Goal: Task Accomplishment & Management: Use online tool/utility

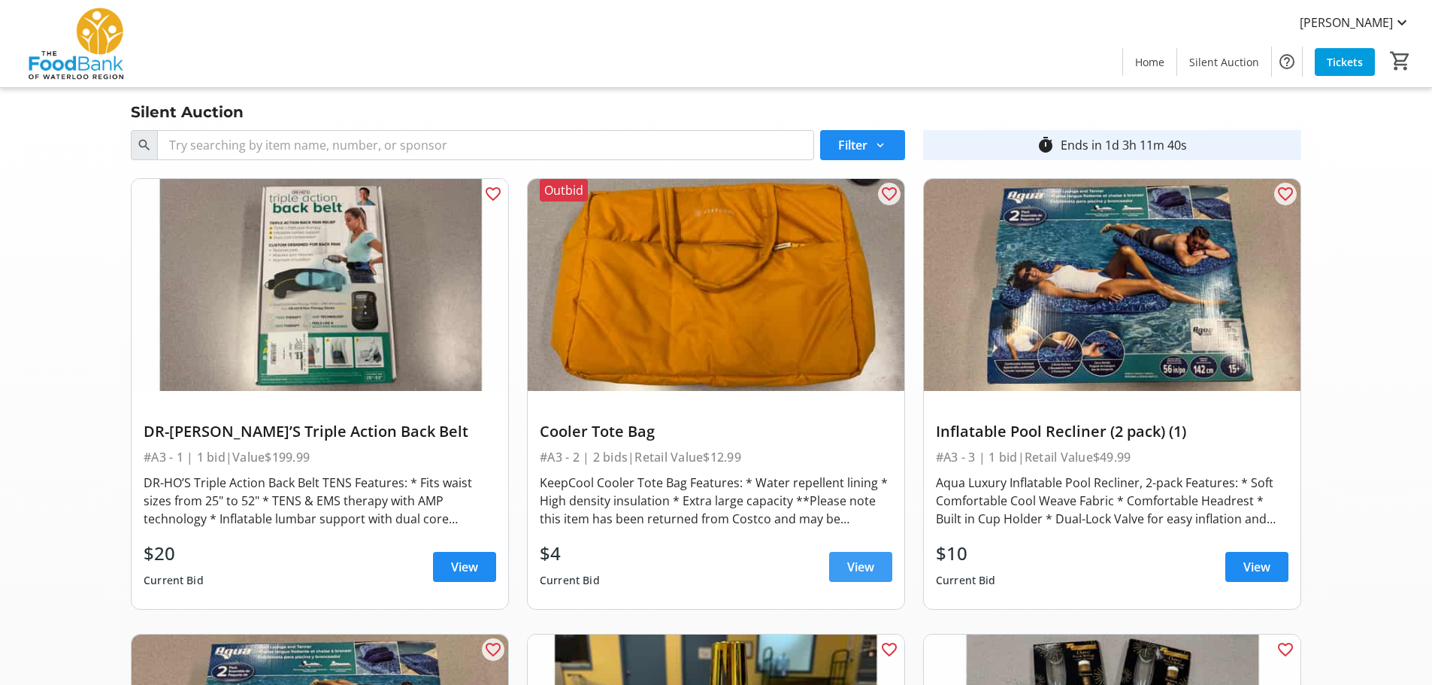
click at [862, 565] on span "View" at bounding box center [860, 567] width 27 height 18
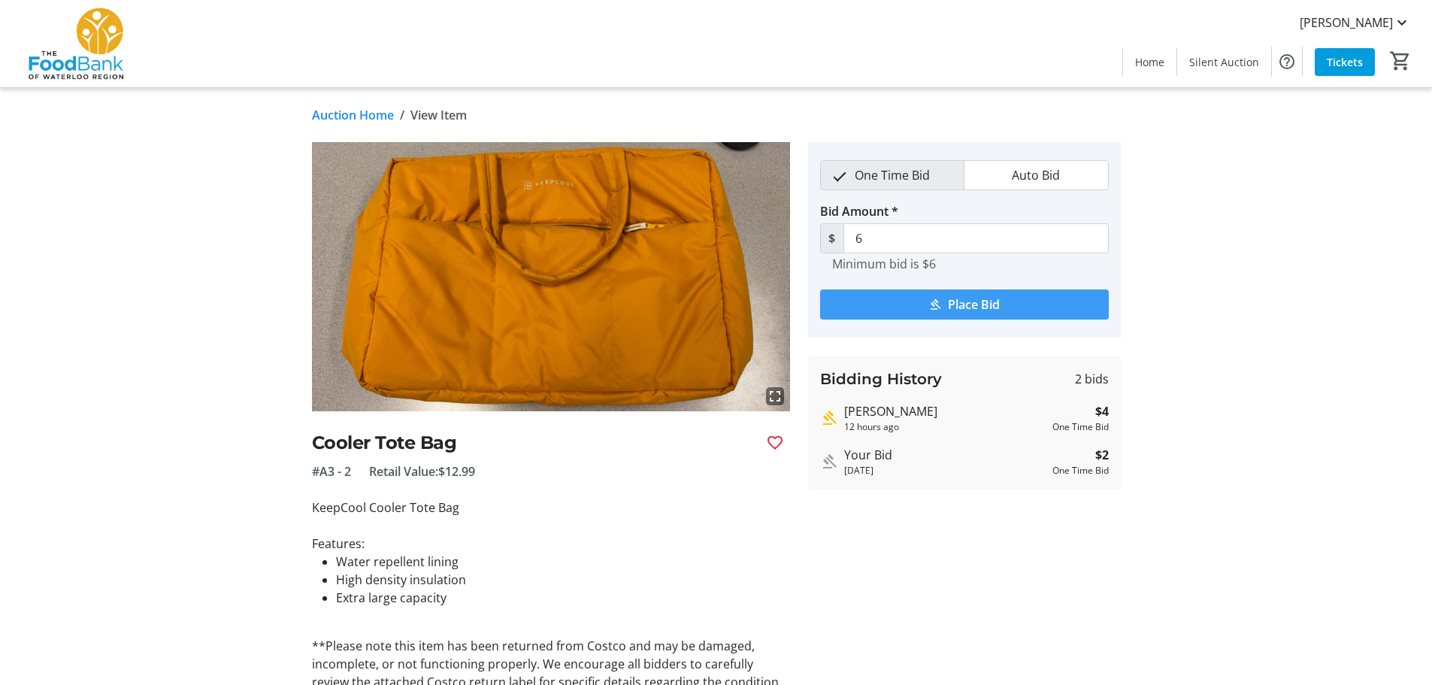
click at [927, 299] on span "submit" at bounding box center [964, 304] width 289 height 36
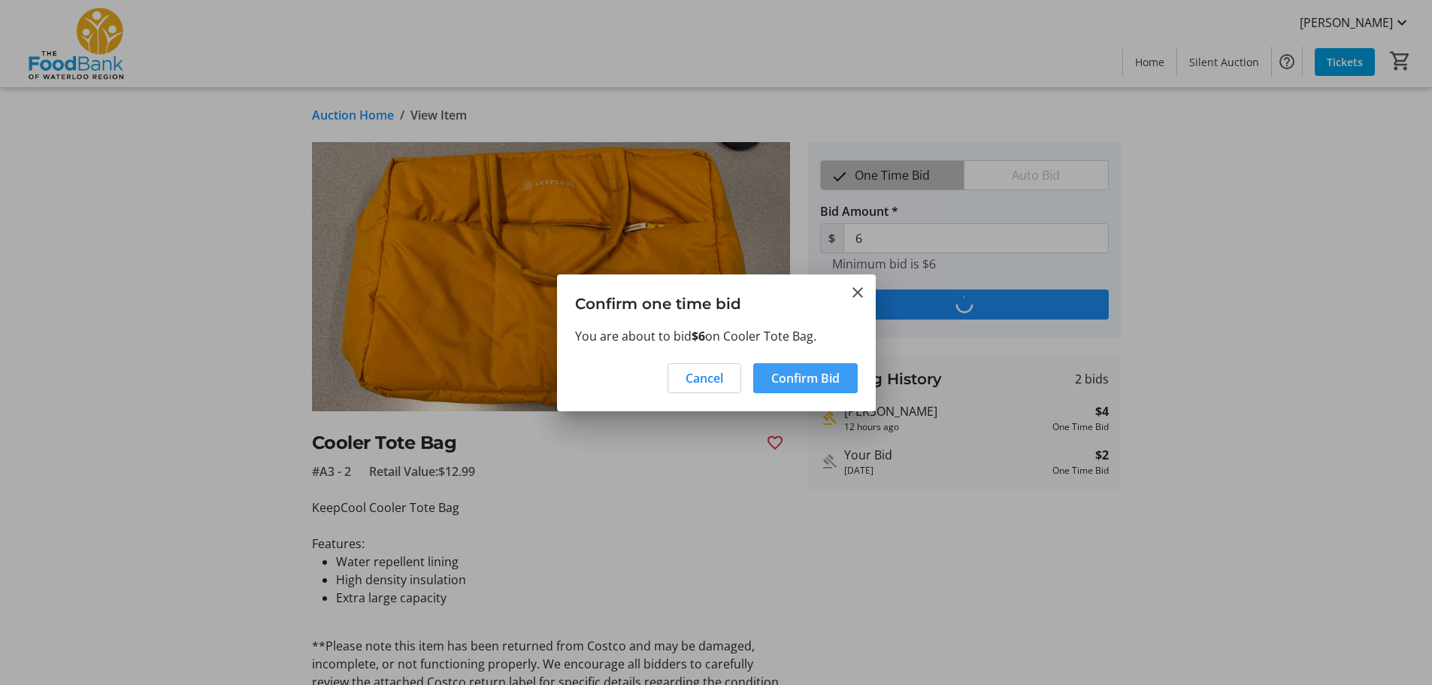
click at [802, 390] on span at bounding box center [805, 378] width 105 height 36
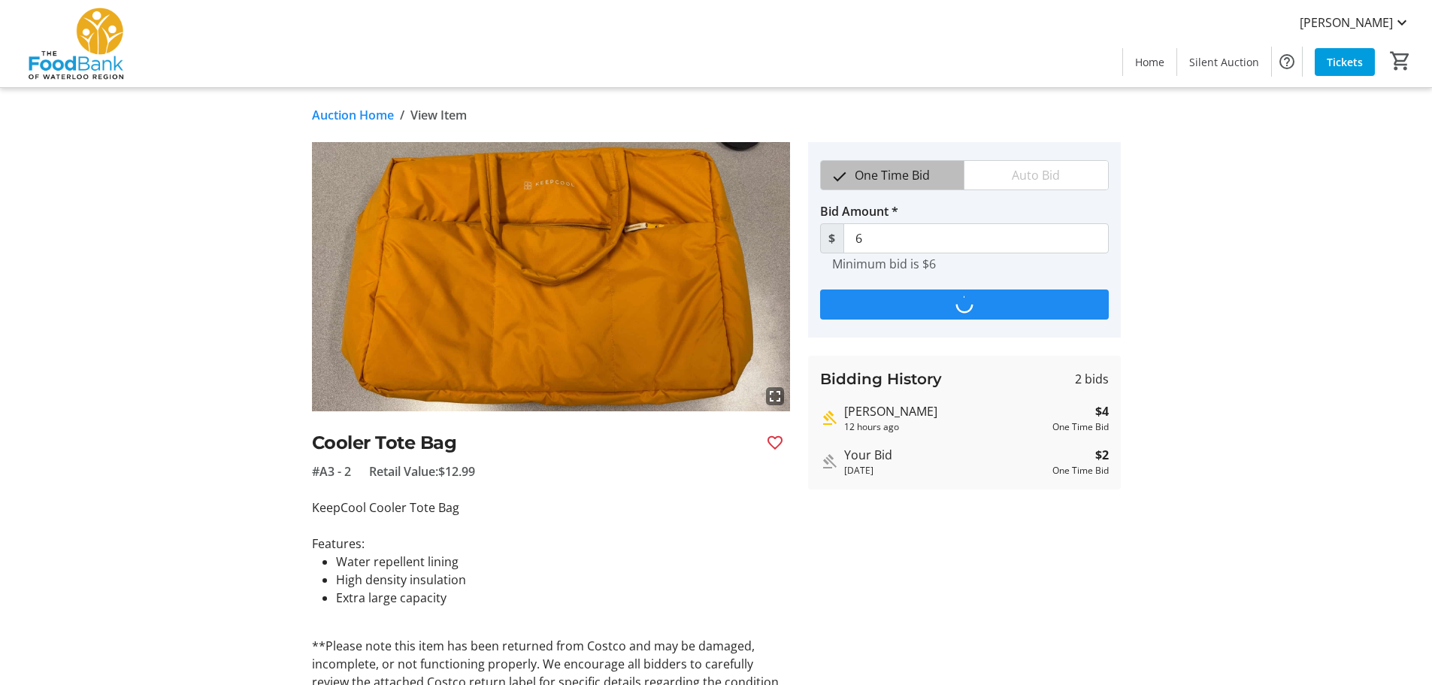
type input "8"
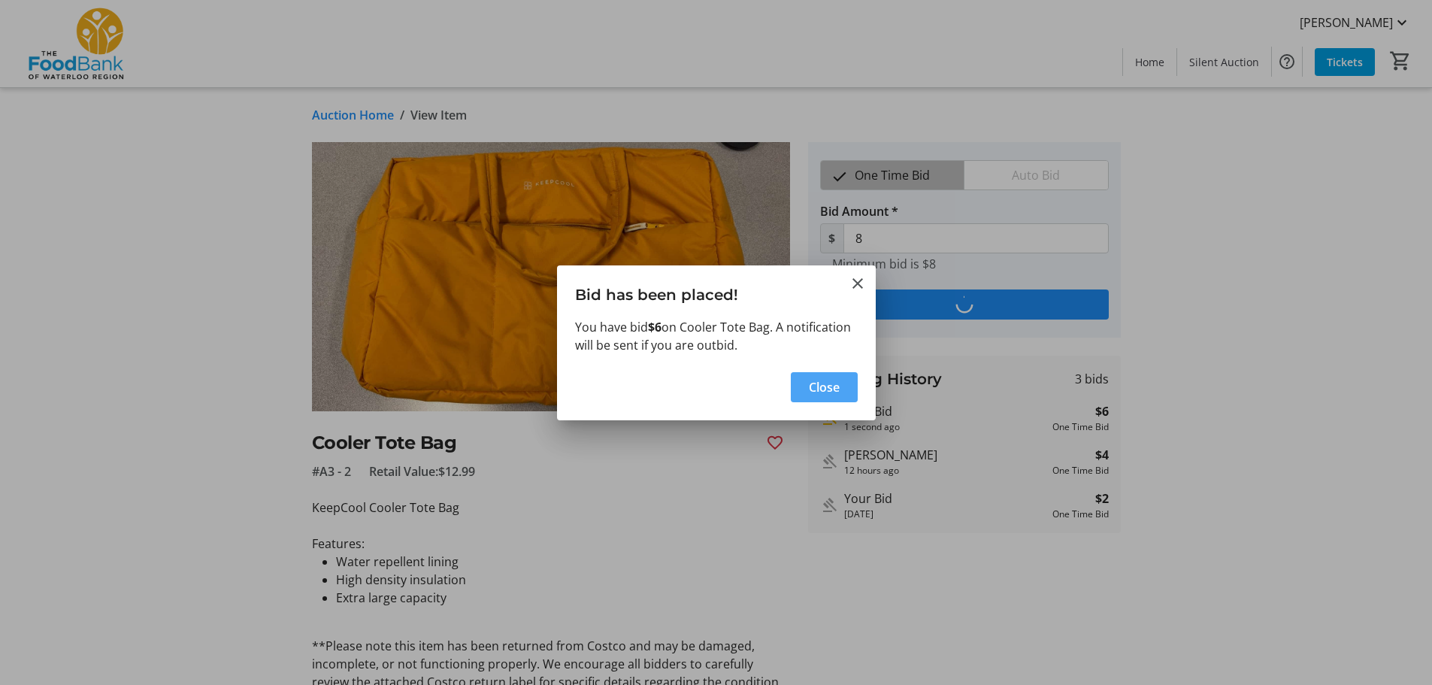
click at [804, 378] on span "button" at bounding box center [824, 387] width 67 height 36
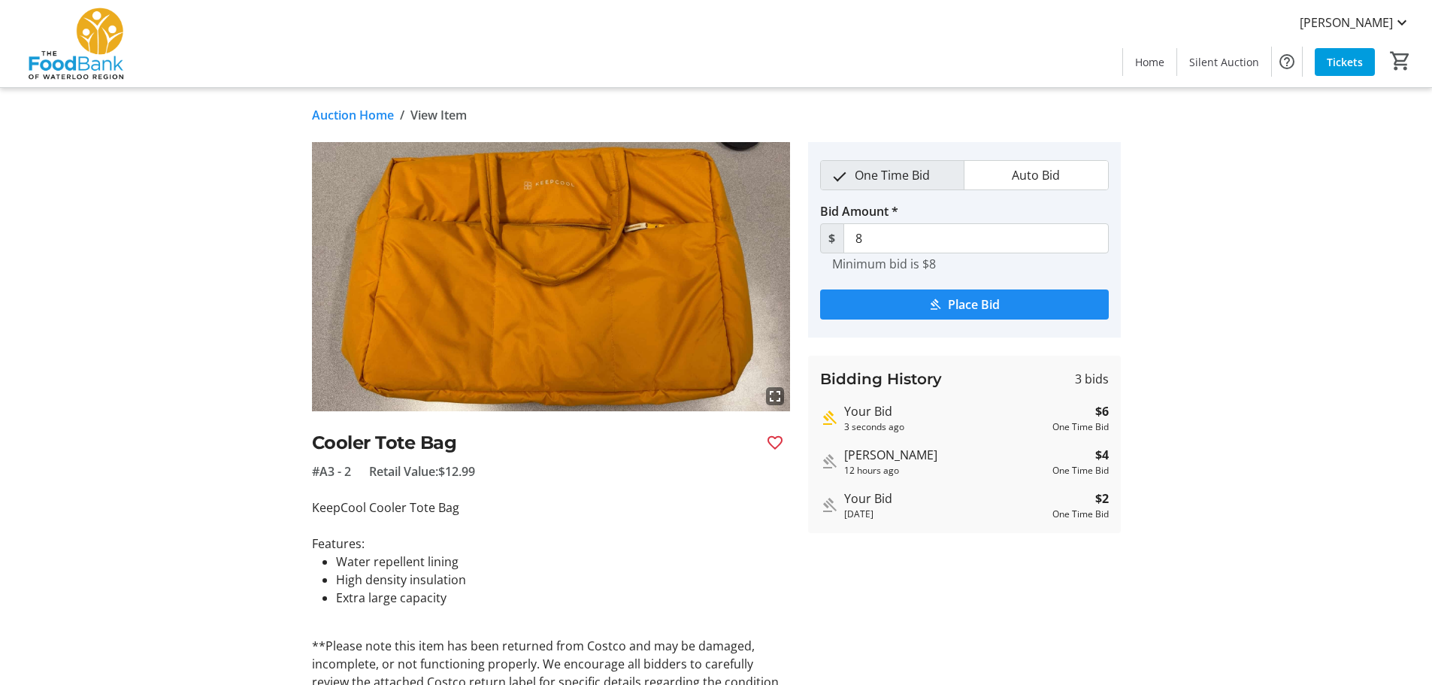
click at [368, 114] on link "Auction Home" at bounding box center [353, 115] width 82 height 18
